Goal: Task Accomplishment & Management: Use online tool/utility

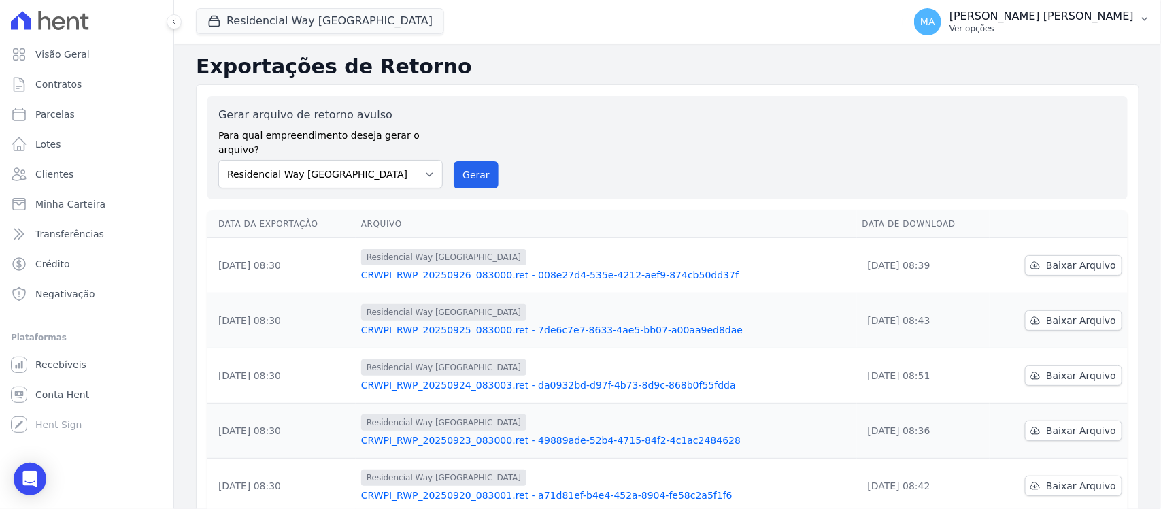
click at [1043, 25] on p "Ver opções" at bounding box center [1042, 28] width 184 height 11
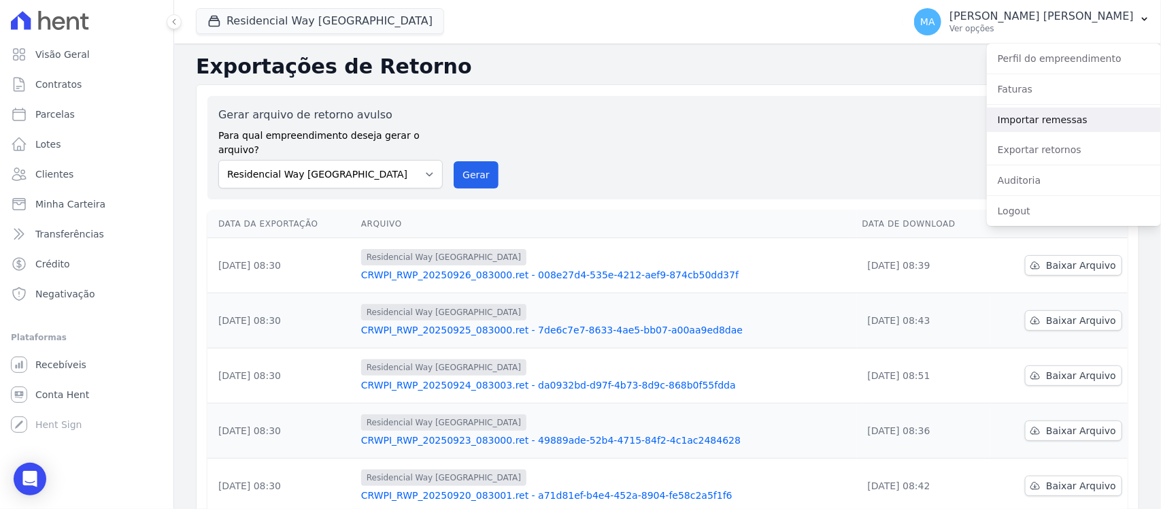
click at [1025, 114] on link "Importar remessas" at bounding box center [1074, 119] width 174 height 24
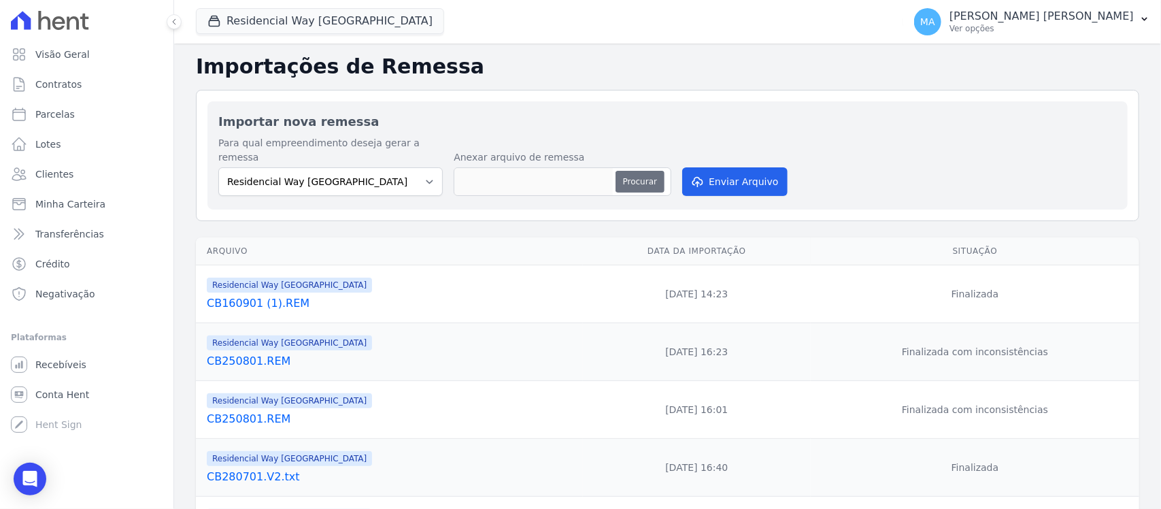
click at [638, 171] on button "Procurar" at bounding box center [640, 182] width 49 height 22
type input "CB260901.REM"
click at [743, 167] on button "Enviar Arquivo" at bounding box center [734, 181] width 105 height 29
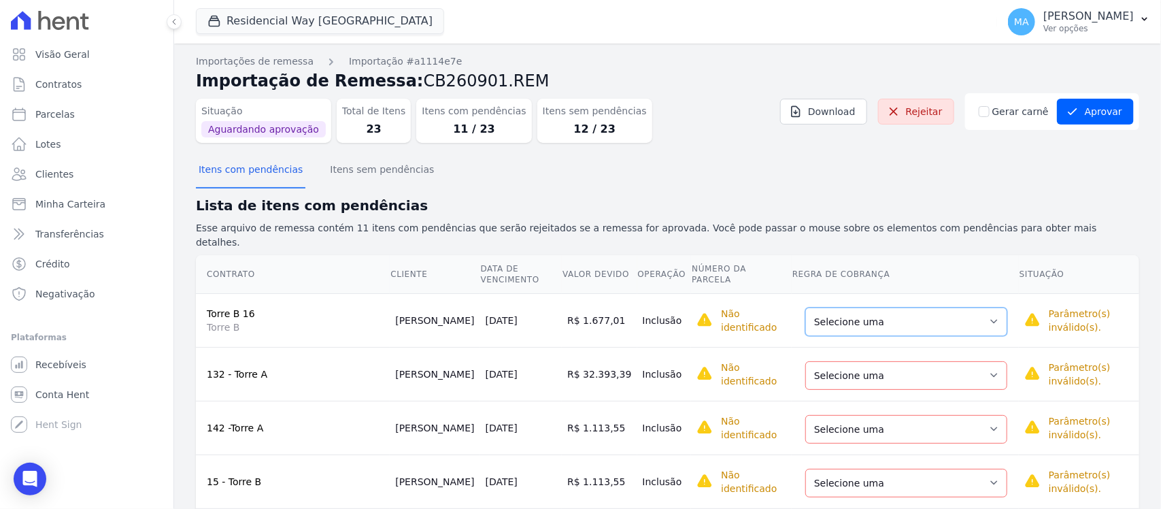
click at [954, 308] on select "Selecione uma Nova Parcela Avulsa Parcela Avulsa Existente Parcela Normal (20 X…" at bounding box center [906, 322] width 202 height 29
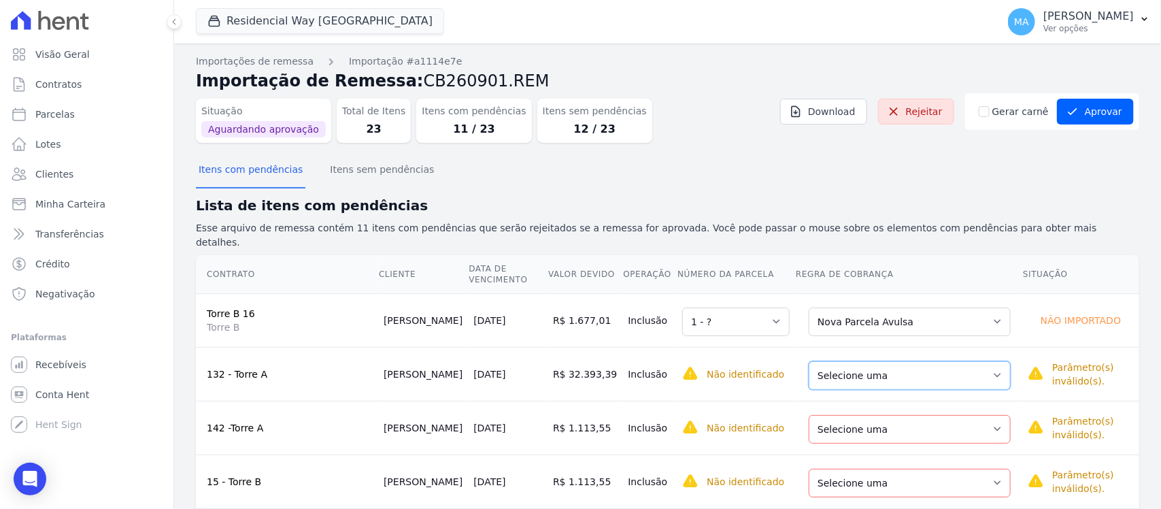
click at [959, 363] on select "Selecione uma Nova Parcela Avulsa Parcela Avulsa Existente Parcela Normal (15 X…" at bounding box center [910, 375] width 202 height 29
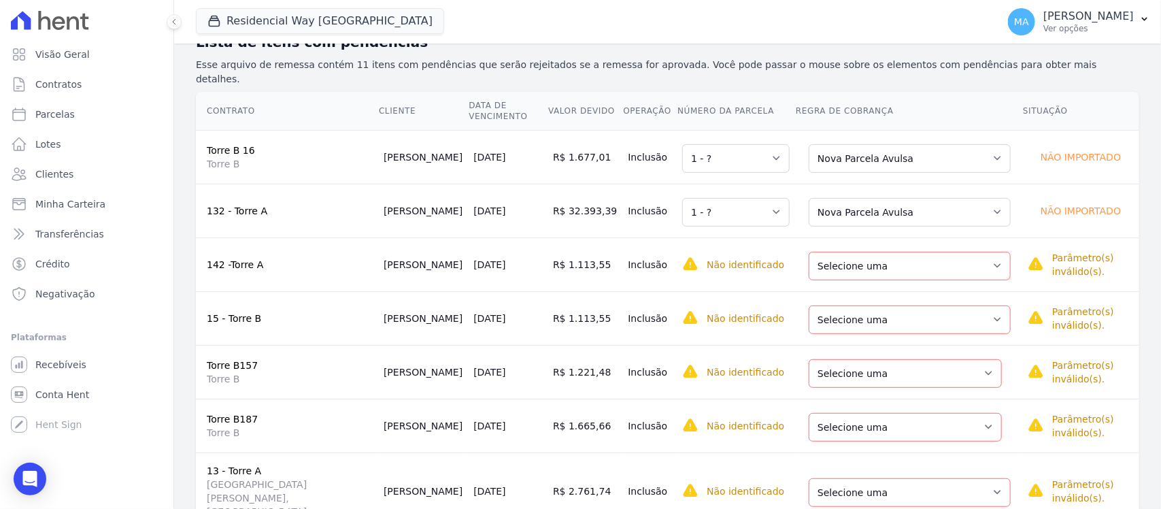
scroll to position [170, 0]
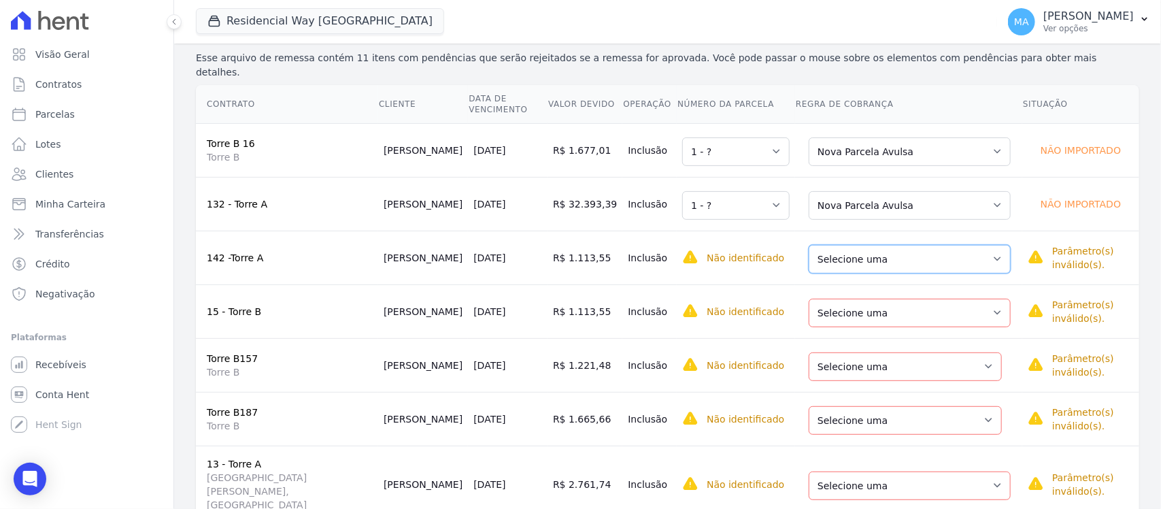
click at [956, 245] on select "Selecione uma Nova Parcela Avulsa Parcela Avulsa Existente Parcela Normal (18 X…" at bounding box center [910, 259] width 202 height 29
click at [961, 299] on select "Selecione uma Nova Parcela Avulsa Parcela Avulsa Existente Parcela Normal (18 X…" at bounding box center [910, 313] width 202 height 29
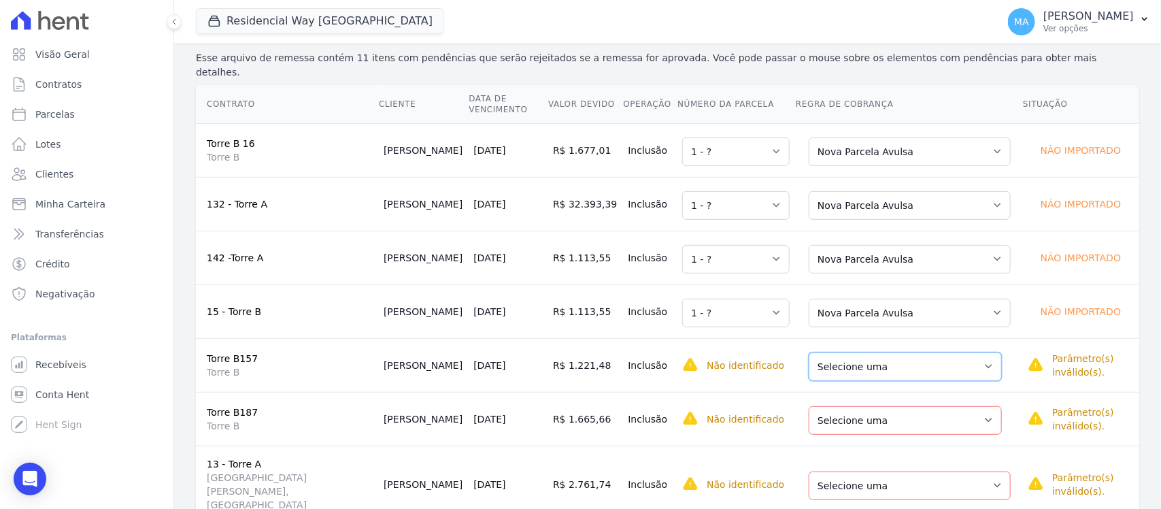
click at [950, 352] on select "Selecione uma Nova Parcela Avulsa Parcela Avulsa Existente Intercalada (1 X R$ …" at bounding box center [905, 366] width 193 height 29
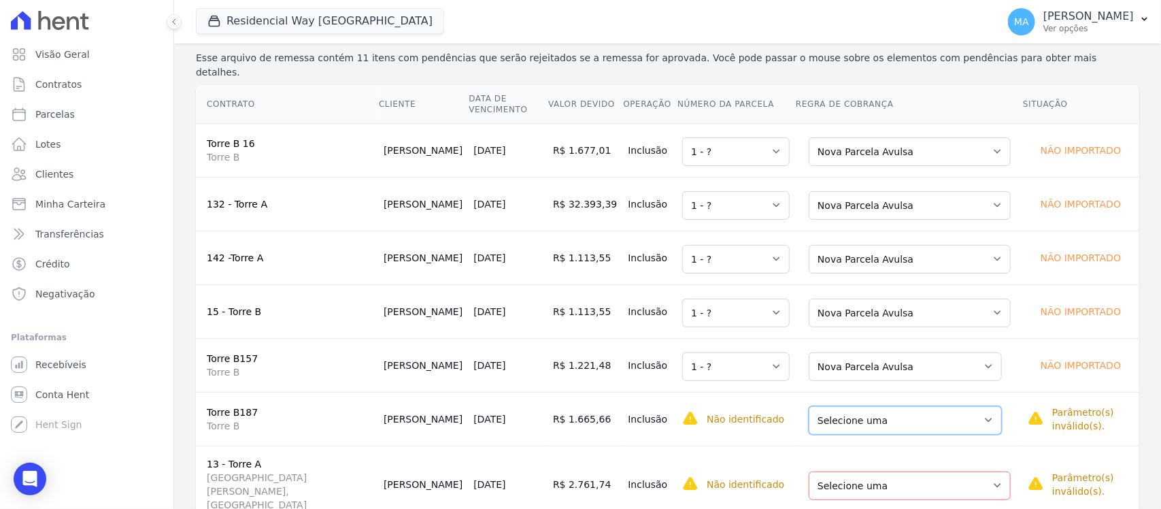
click at [956, 406] on select "Selecione uma Nova Parcela Avulsa Parcela Avulsa Existente Parcela Normal (17 X…" at bounding box center [905, 420] width 193 height 29
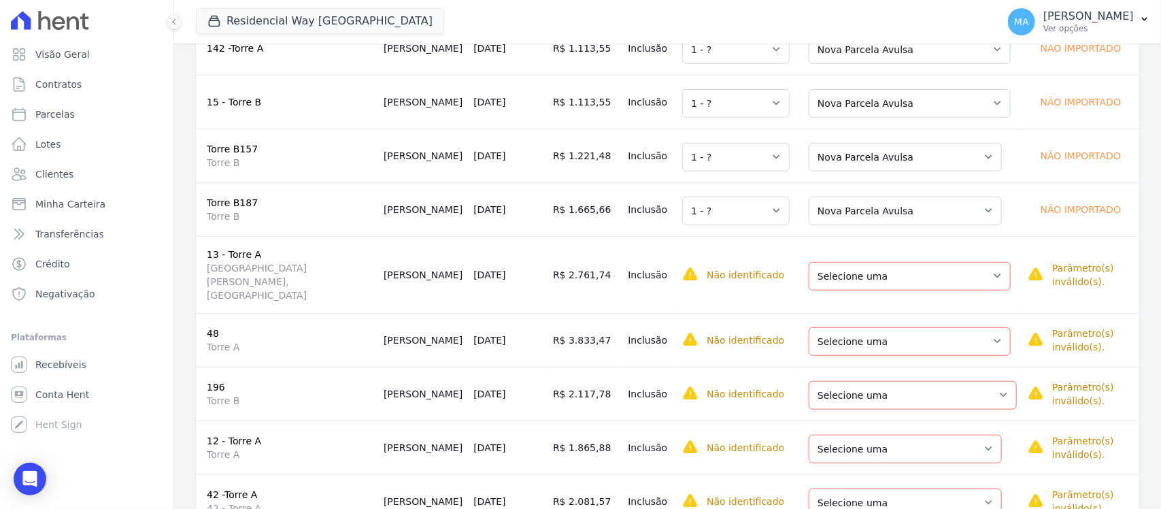
scroll to position [388, 0]
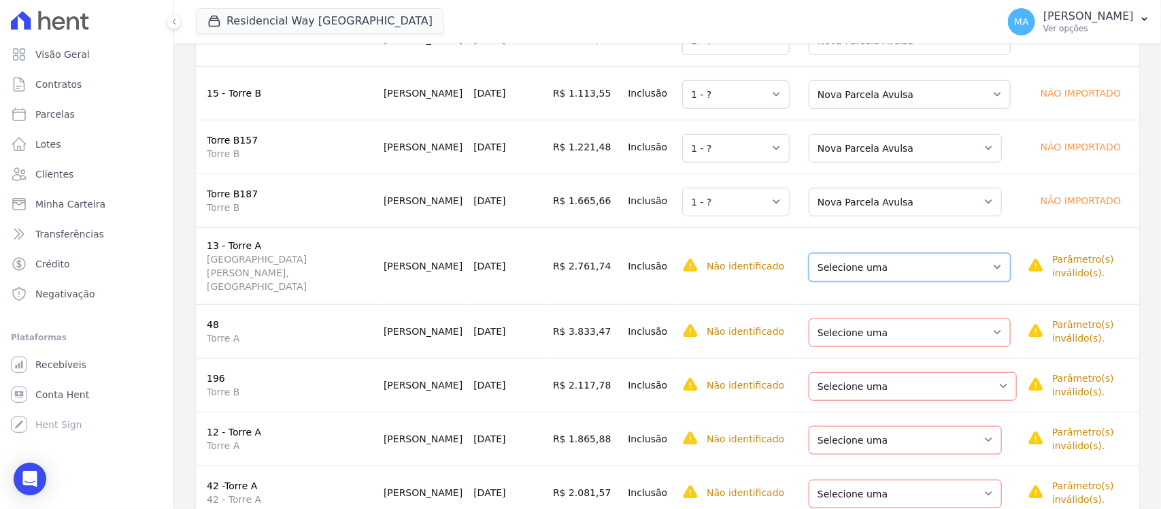
drag, startPoint x: 961, startPoint y: 237, endPoint x: 956, endPoint y: 245, distance: 9.8
click at [961, 253] on select "Selecione uma Nova Parcela Avulsa Parcela Avulsa Existente Sinal (1 X R$ 1.198,…" at bounding box center [910, 267] width 202 height 29
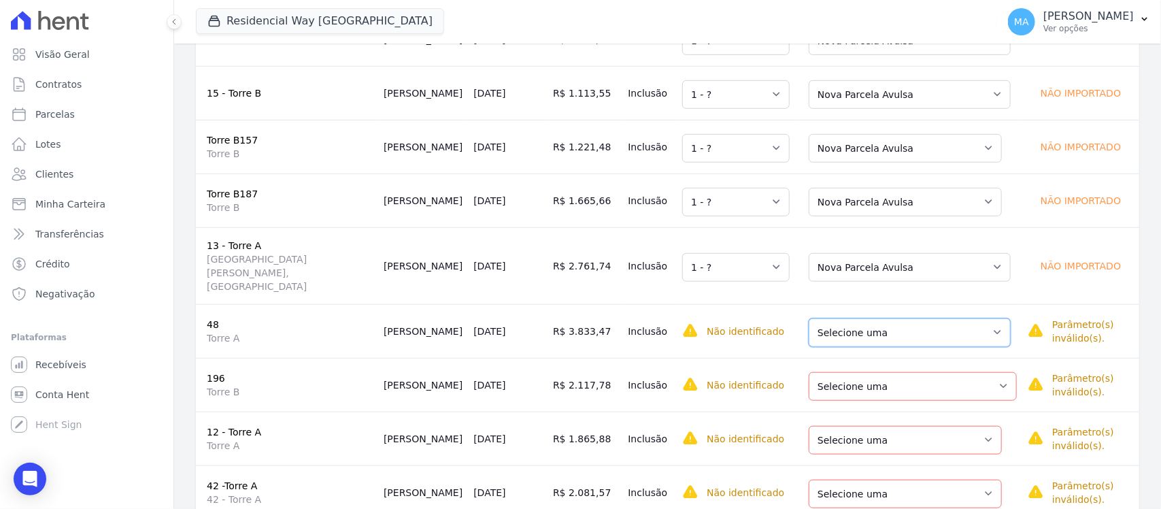
click at [961, 318] on select "Selecione uma Nova Parcela Avulsa Parcela Avulsa Existente Parcela Normal (17 X…" at bounding box center [910, 332] width 202 height 29
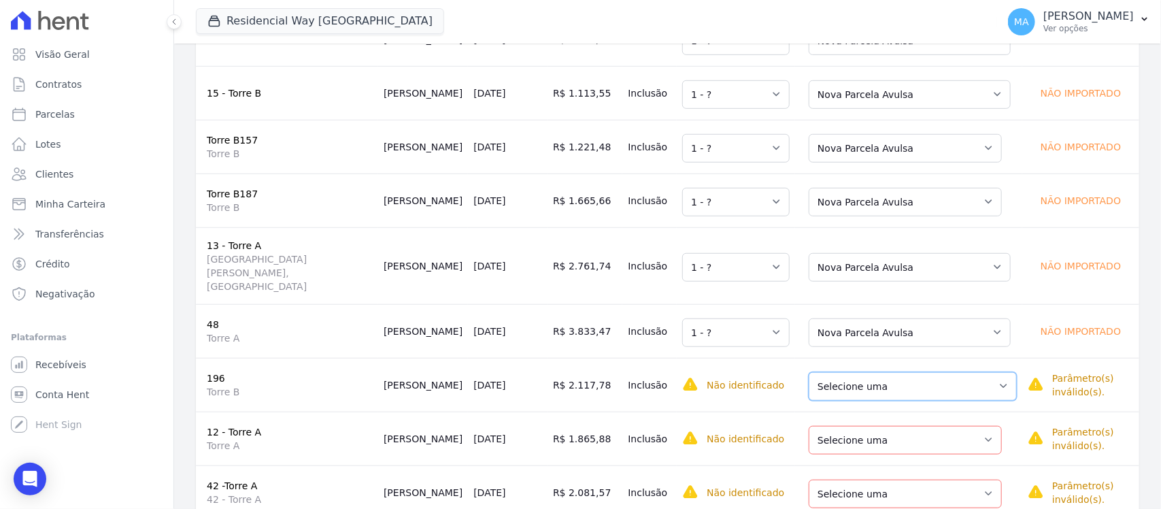
click at [960, 372] on select "Selecione uma Nova Parcela Avulsa Parcela Avulsa Existente Parcela Normal (11 X…" at bounding box center [913, 386] width 208 height 29
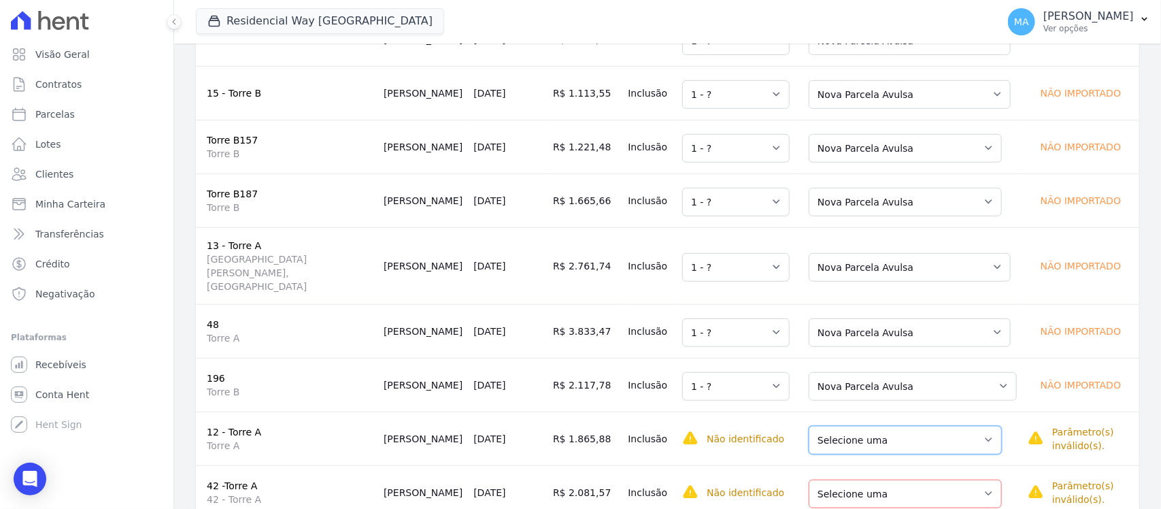
click at [957, 426] on select "Selecione uma Nova Parcela Avulsa Parcela Avulsa Existente Sinal (1 X R$ 4.500,…" at bounding box center [905, 440] width 193 height 29
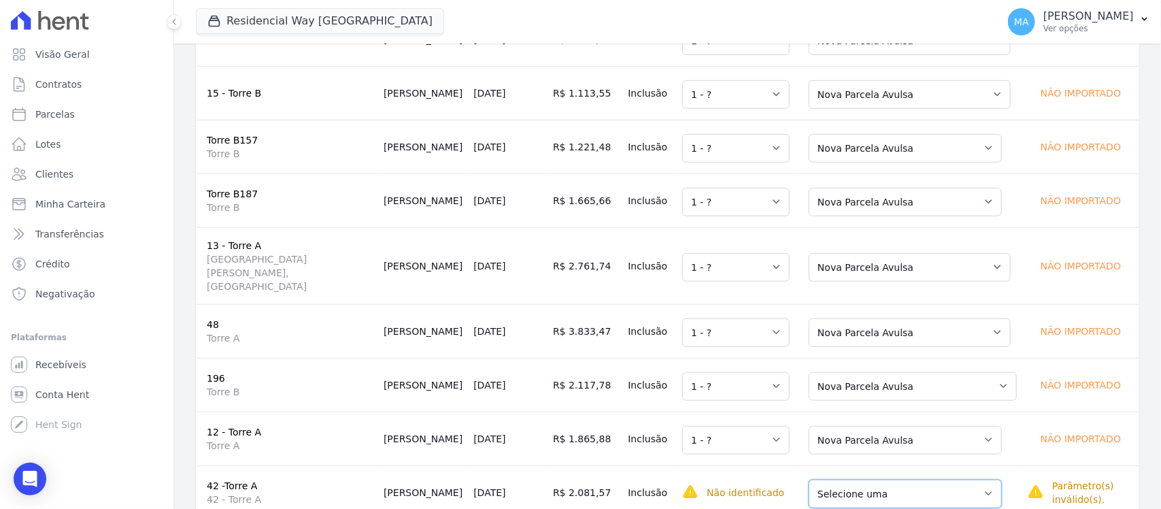
click at [952, 480] on select "Selecione uma Nova Parcela Avulsa Parcela Avulsa Existente Parcela Normal (11 X…" at bounding box center [905, 494] width 193 height 29
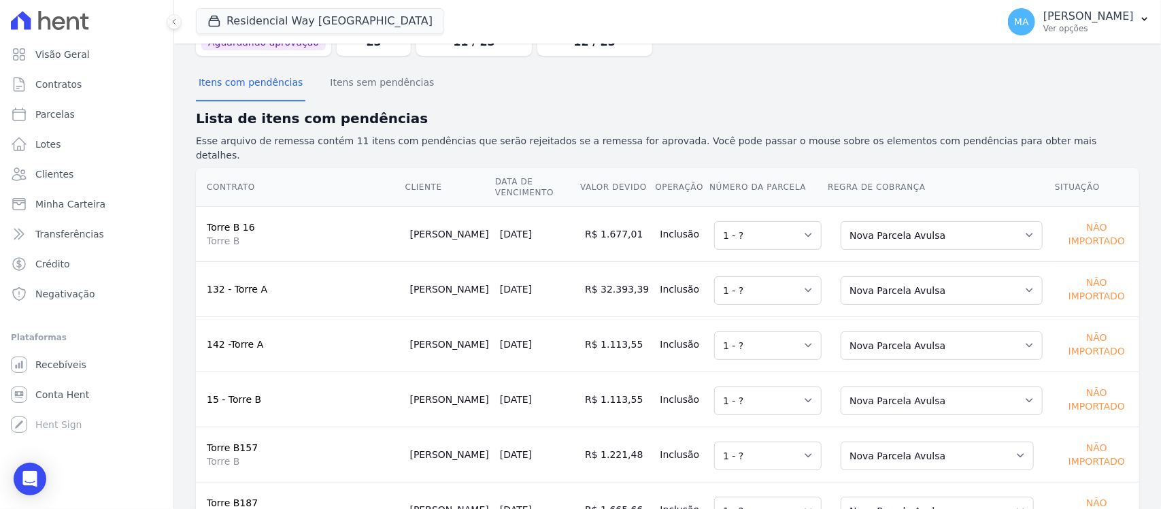
scroll to position [48, 0]
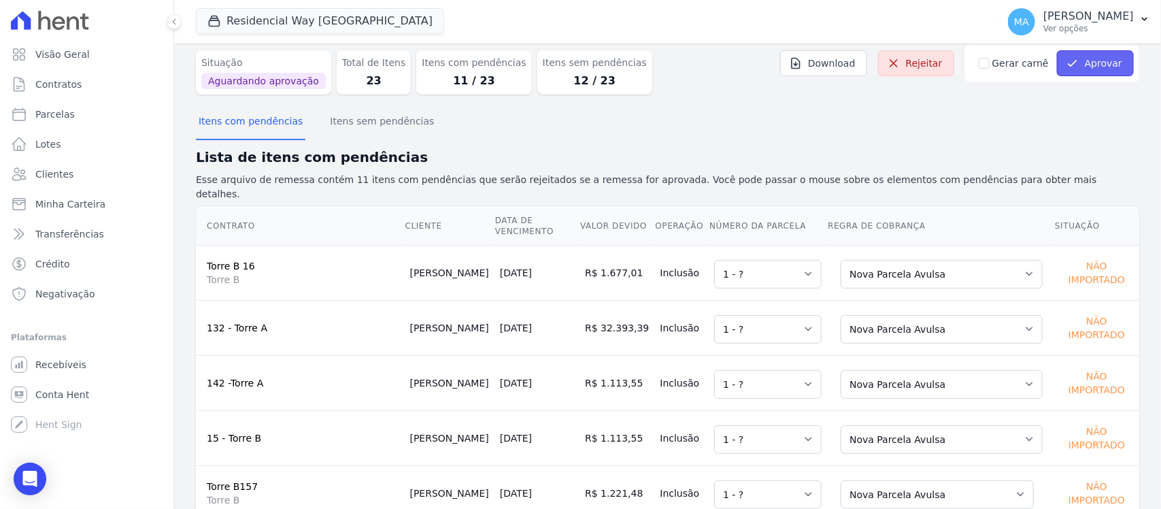
click at [1107, 59] on button "Aprovar" at bounding box center [1095, 63] width 77 height 26
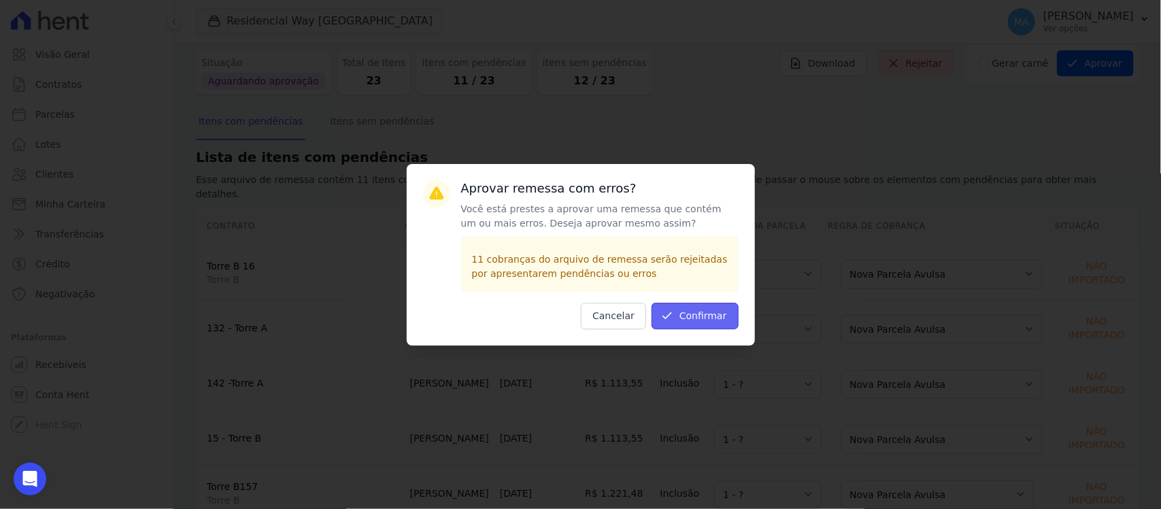
click at [706, 322] on button "Confirmar" at bounding box center [695, 316] width 87 height 27
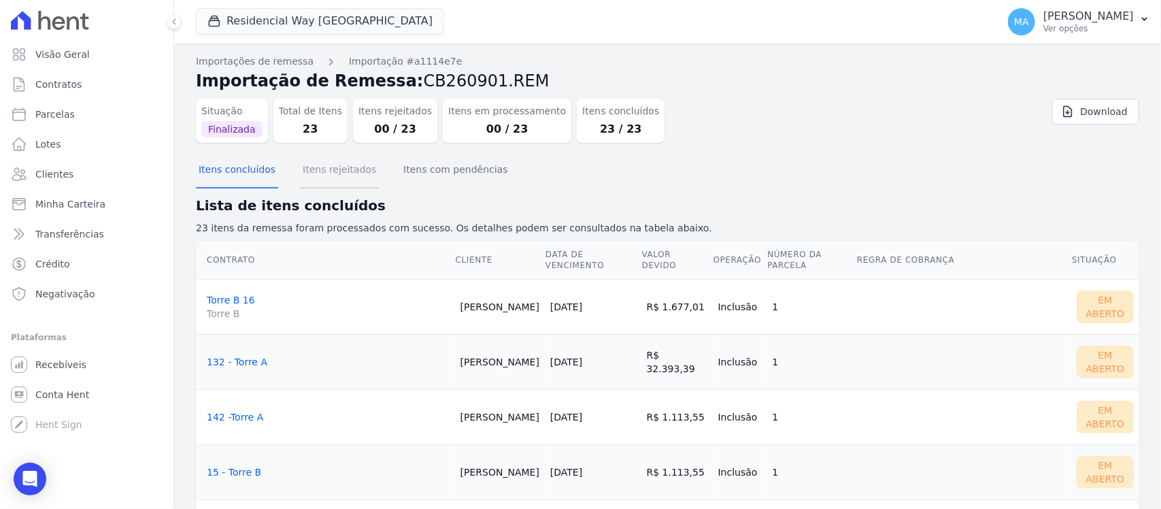
click at [308, 170] on button "Itens rejeitados" at bounding box center [339, 170] width 79 height 35
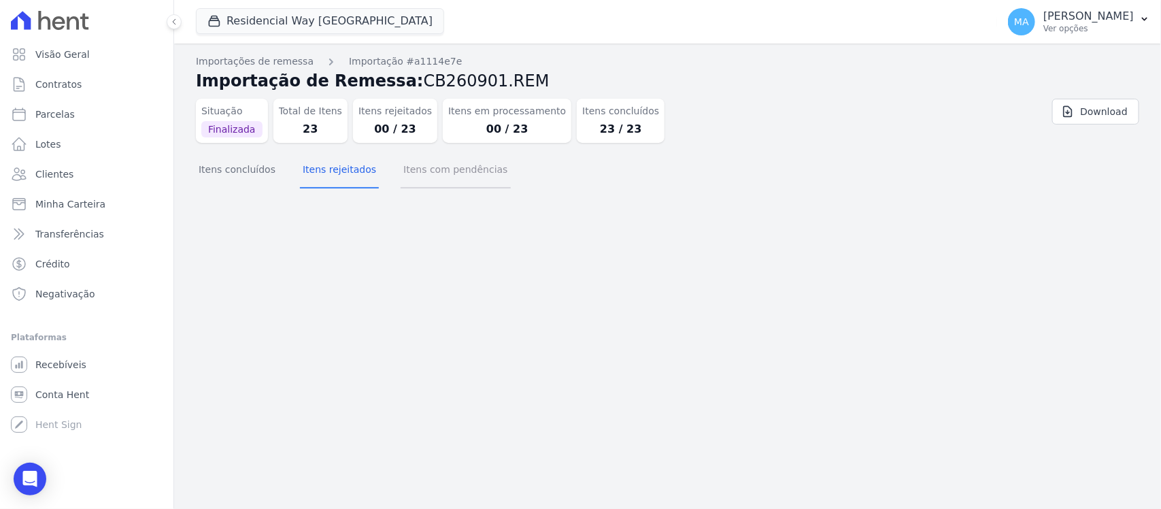
click at [403, 169] on button "Itens com pendências" at bounding box center [456, 170] width 110 height 35
click at [248, 174] on button "Itens concluídos" at bounding box center [237, 170] width 82 height 35
